Goal: Task Accomplishment & Management: Manage account settings

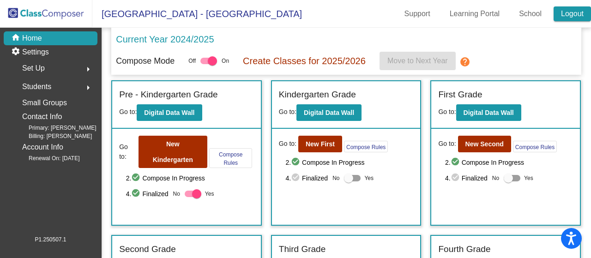
click at [576, 14] on link "Logout" at bounding box center [571, 13] width 37 height 15
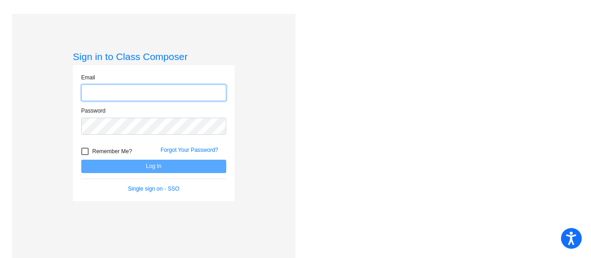
type input "[EMAIL_ADDRESS][DOMAIN_NAME]"
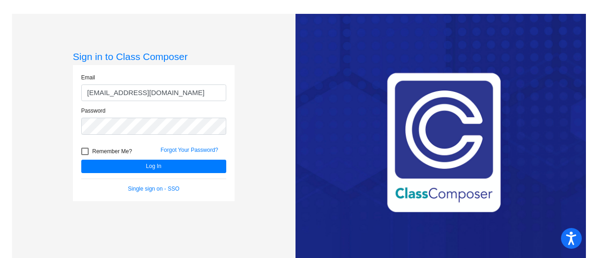
click at [82, 151] on div at bounding box center [84, 151] width 7 height 7
click at [84, 155] on input "Remember Me?" at bounding box center [84, 155] width 0 height 0
checkbox input "true"
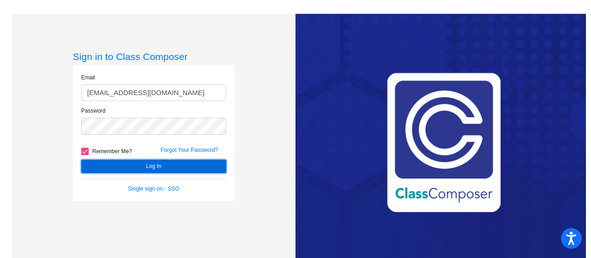
click at [194, 168] on button "Log In" at bounding box center [153, 166] width 145 height 13
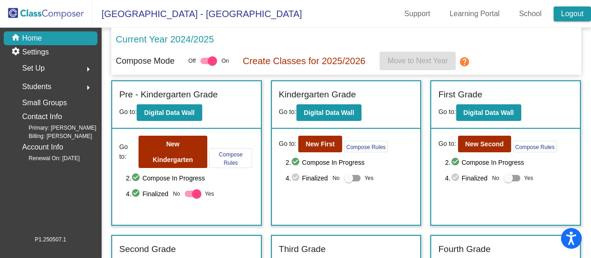
click at [575, 18] on link "Logout" at bounding box center [571, 13] width 37 height 15
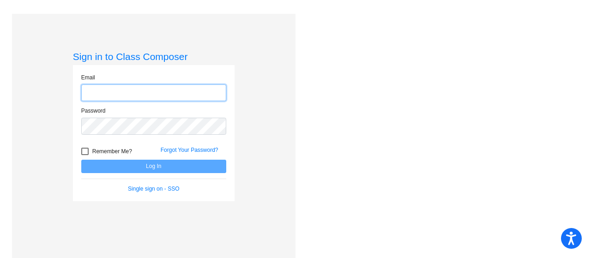
type input "[EMAIL_ADDRESS][DOMAIN_NAME]"
